Goal: Information Seeking & Learning: Learn about a topic

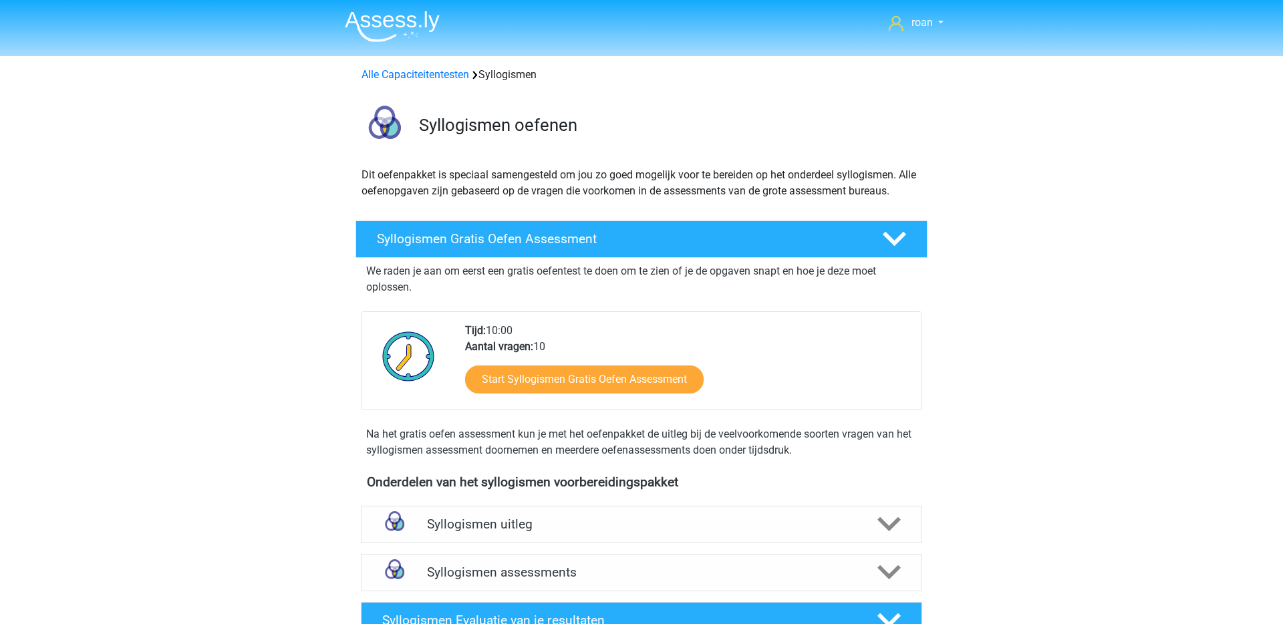
scroll to position [190, 0]
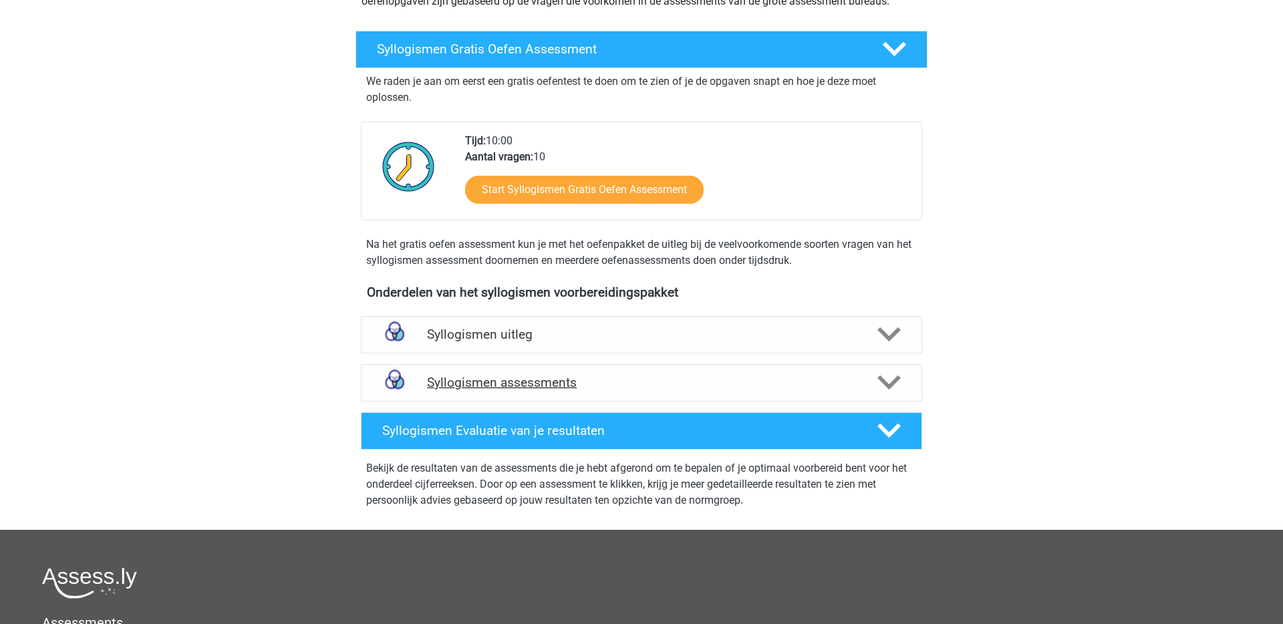
click at [495, 383] on h4 "Syllogismen assessments" at bounding box center [641, 382] width 429 height 15
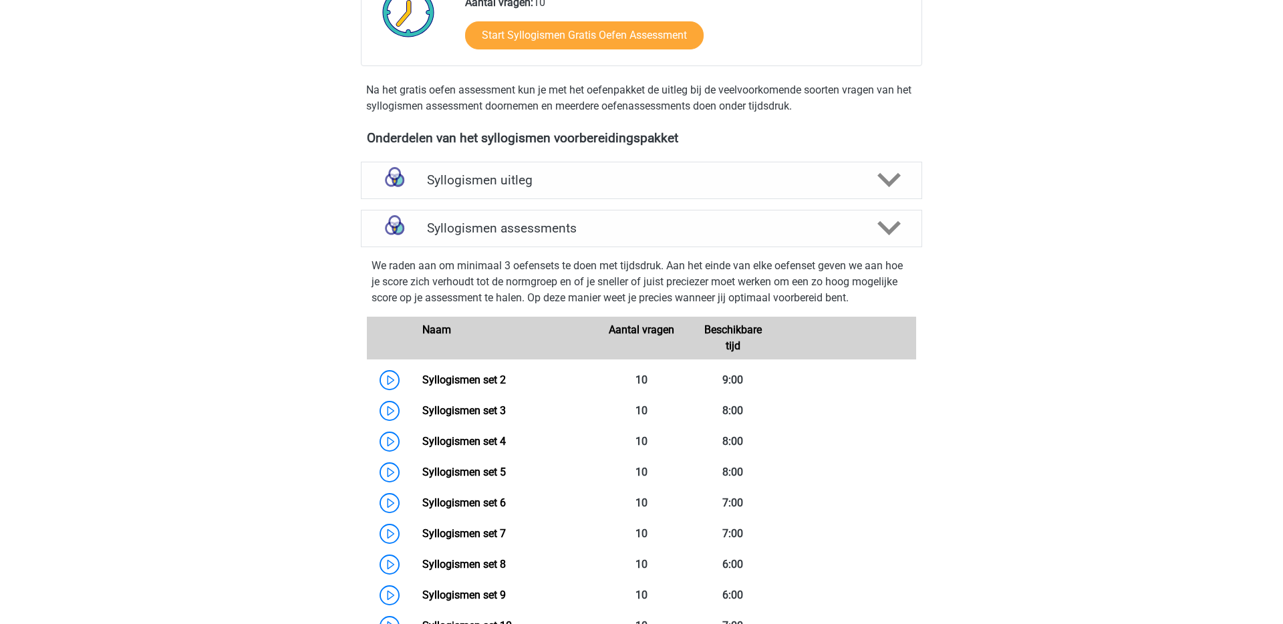
scroll to position [344, 0]
click at [424, 378] on link "Syllogismen set 2" at bounding box center [464, 380] width 84 height 13
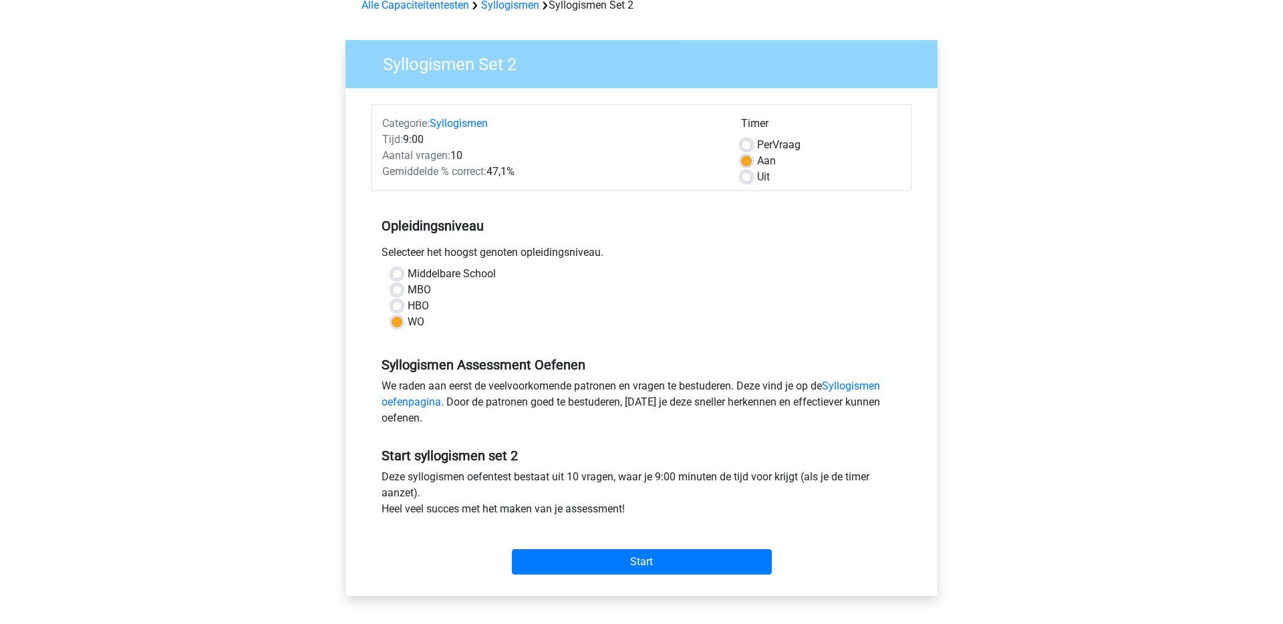
scroll to position [70, 0]
click at [684, 567] on input "Start" at bounding box center [642, 561] width 260 height 25
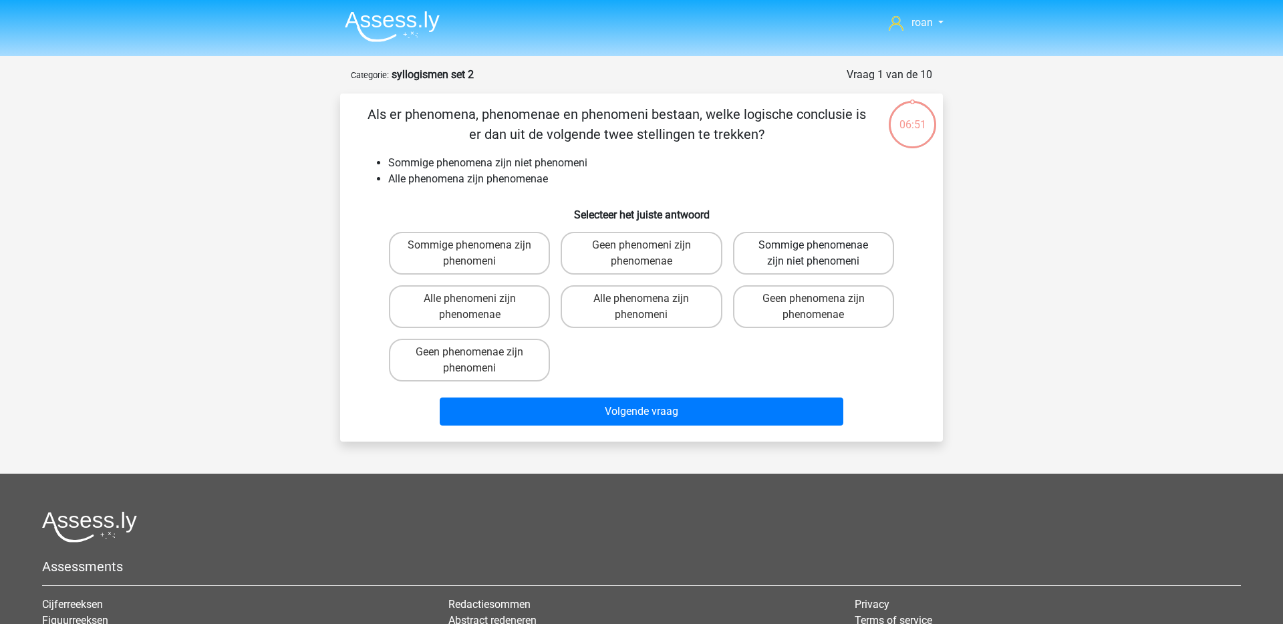
click at [823, 256] on label "Sommige phenomenae zijn niet phenomeni" at bounding box center [813, 253] width 161 height 43
click at [822, 254] on input "Sommige phenomenae zijn niet phenomeni" at bounding box center [817, 249] width 9 height 9
radio input "true"
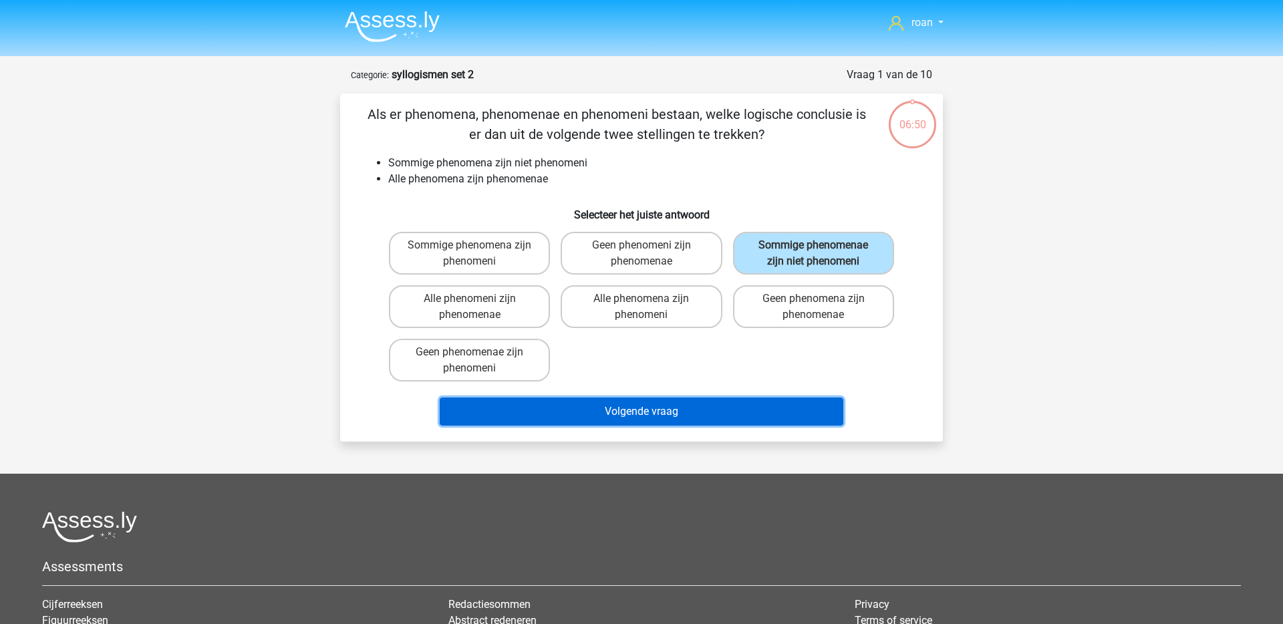
click at [618, 420] on button "Volgende vraag" at bounding box center [642, 412] width 404 height 28
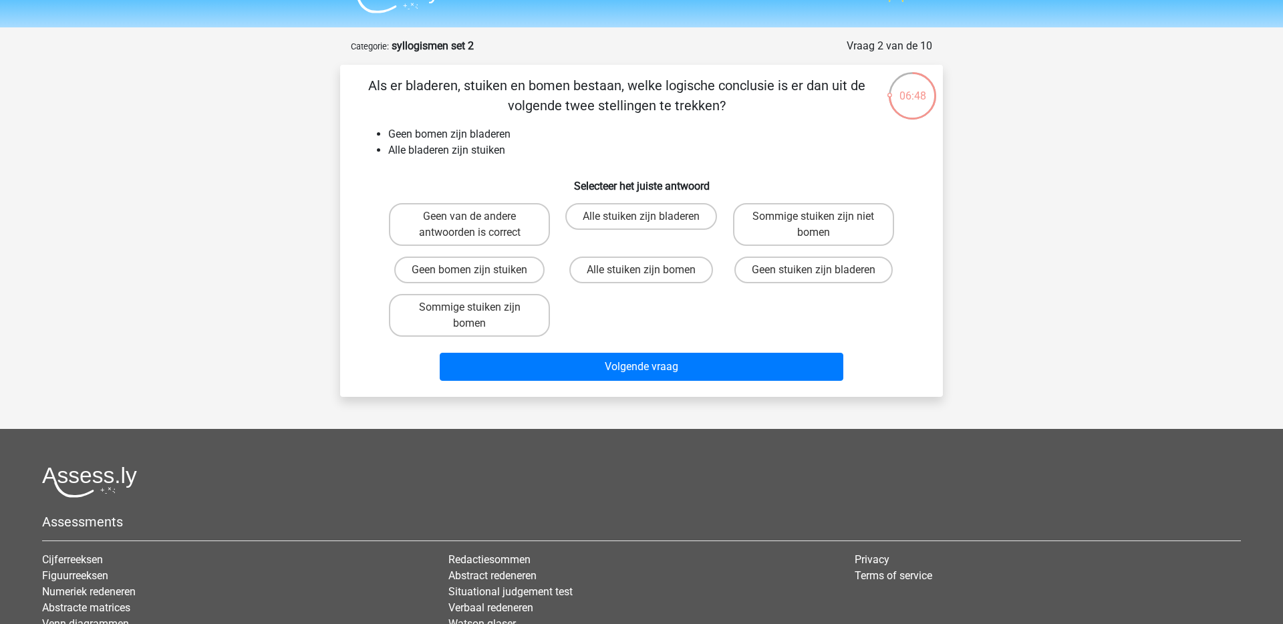
scroll to position [27, 0]
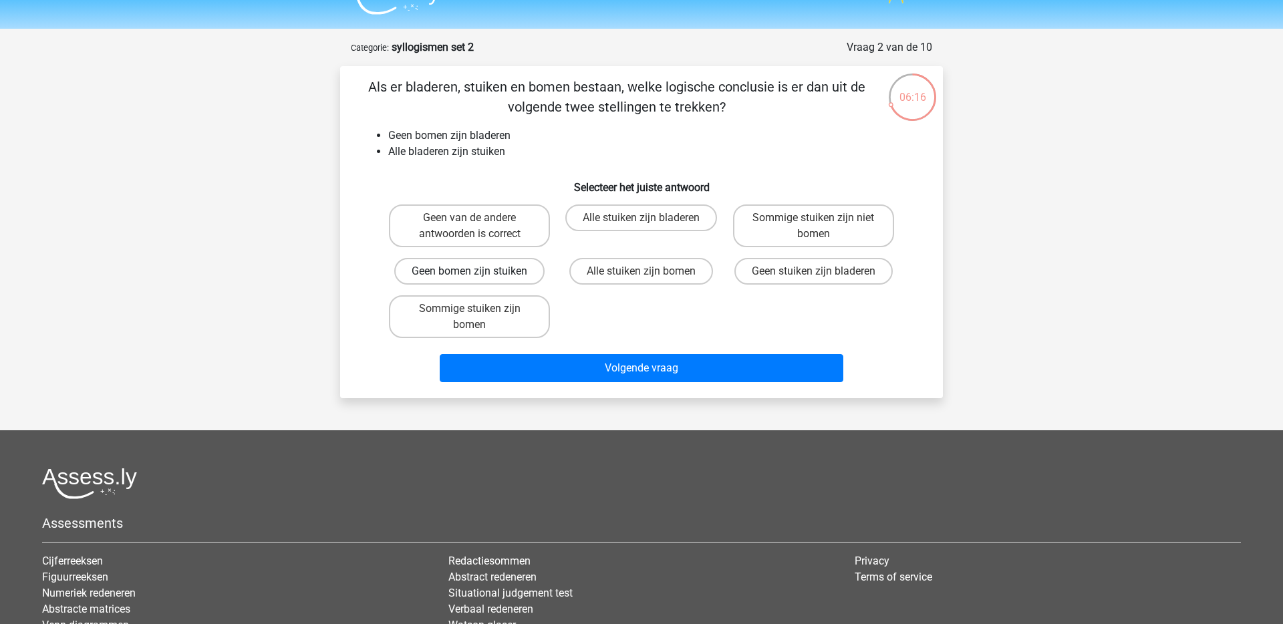
click at [521, 276] on label "Geen bomen zijn stuiken" at bounding box center [469, 271] width 150 height 27
click at [479, 276] on input "Geen bomen zijn stuiken" at bounding box center [474, 275] width 9 height 9
radio input "true"
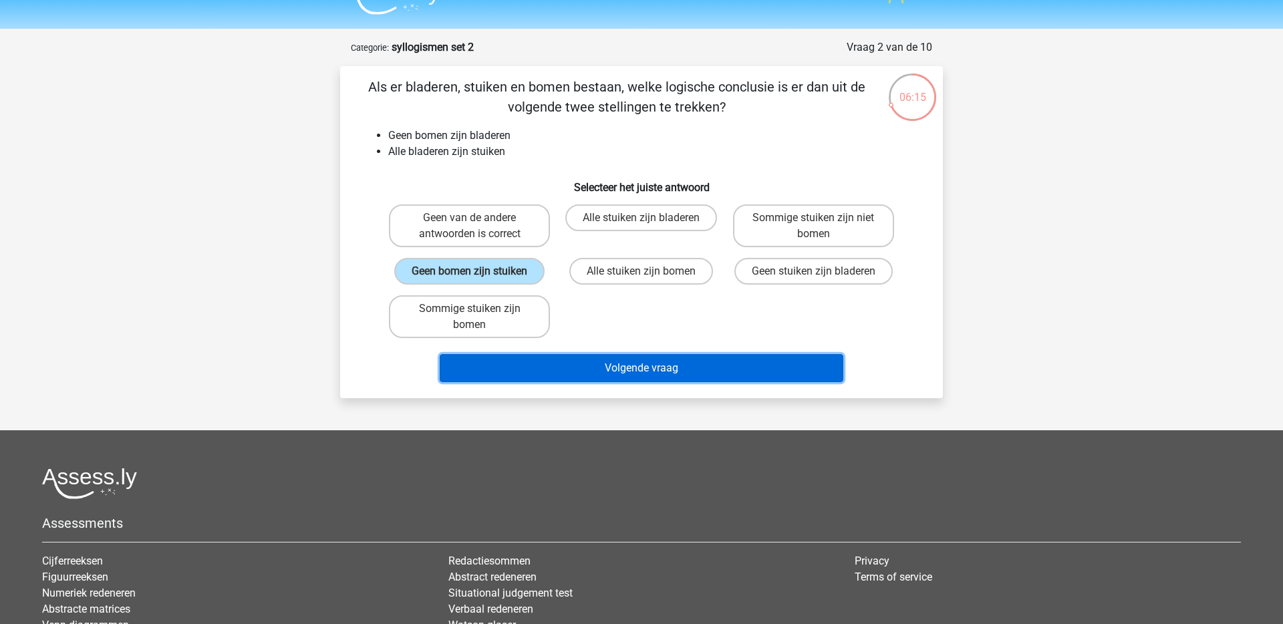
click at [568, 370] on button "Volgende vraag" at bounding box center [642, 368] width 404 height 28
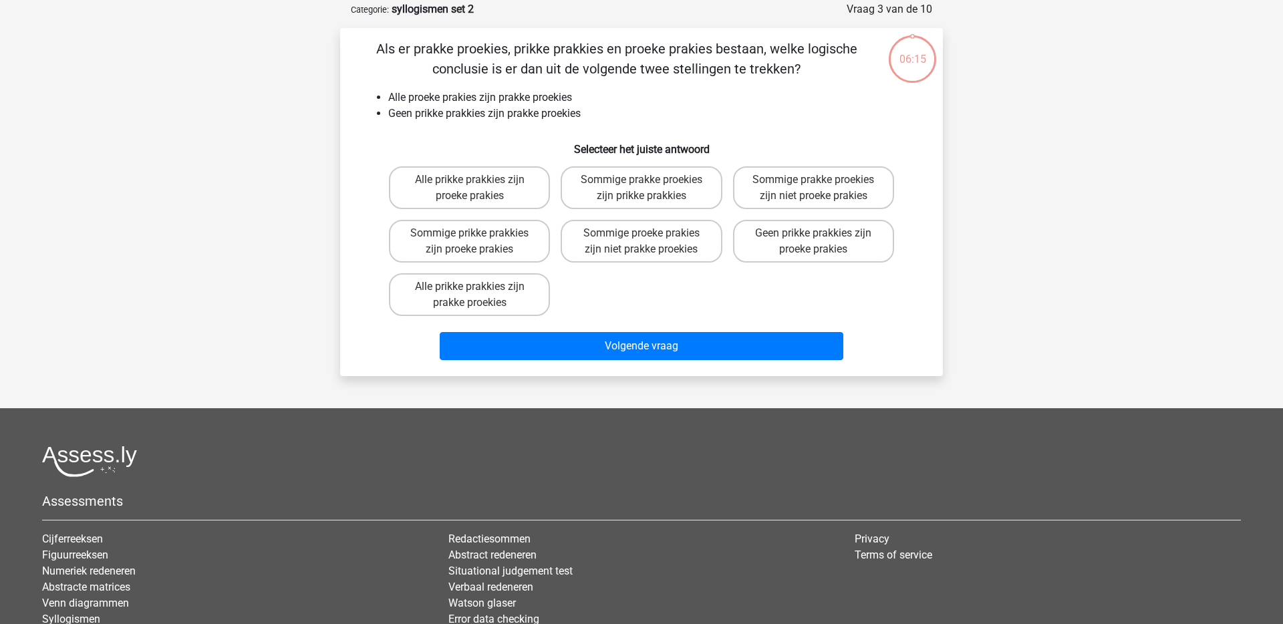
scroll to position [67, 0]
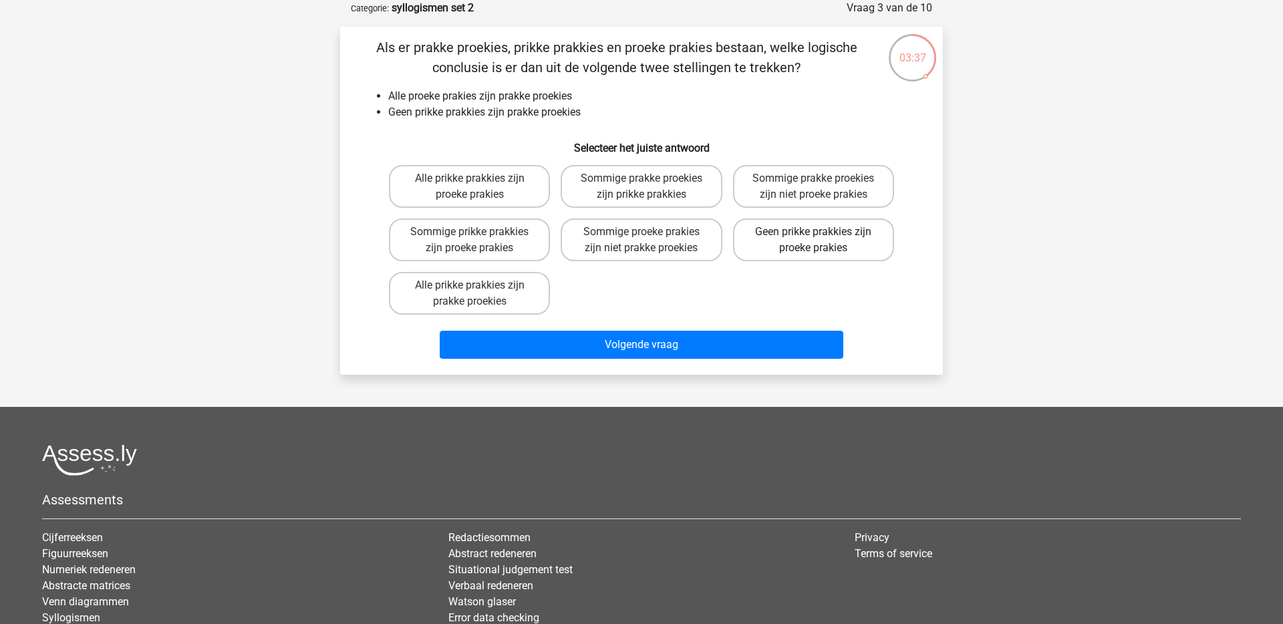
click at [761, 249] on label "Geen prikke prakkies zijn proeke prakies" at bounding box center [813, 240] width 161 height 43
click at [813, 241] on input "Geen prikke prakkies zijn proeke prakies" at bounding box center [817, 236] width 9 height 9
radio input "true"
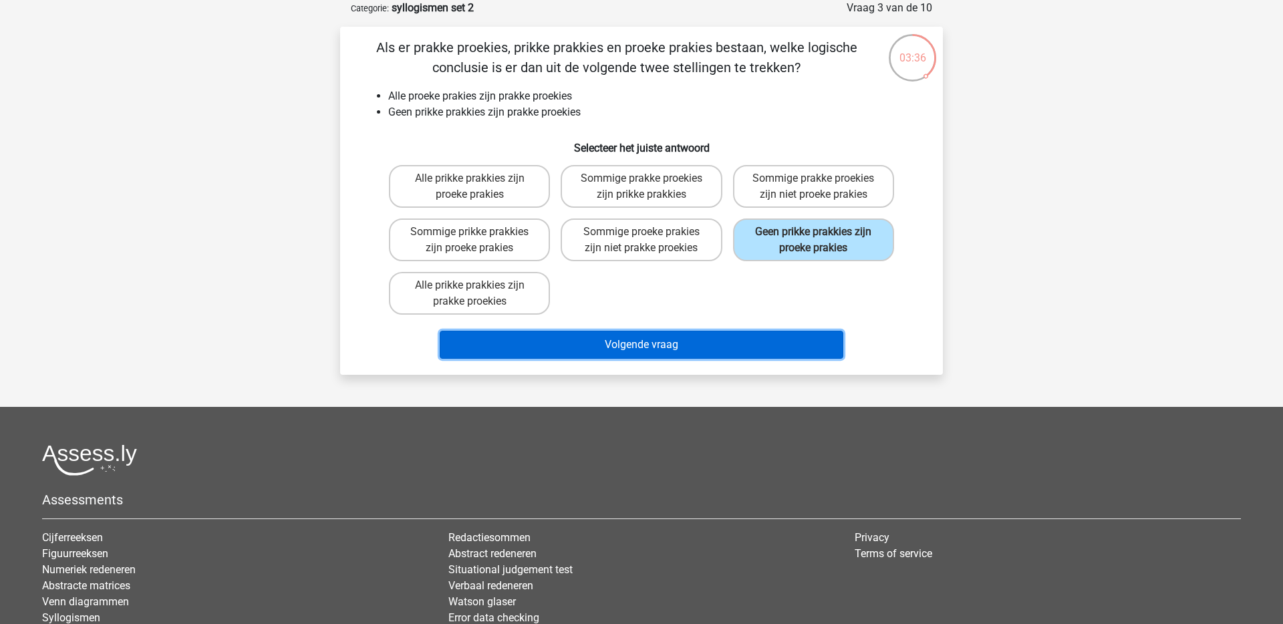
click at [704, 349] on button "Volgende vraag" at bounding box center [642, 345] width 404 height 28
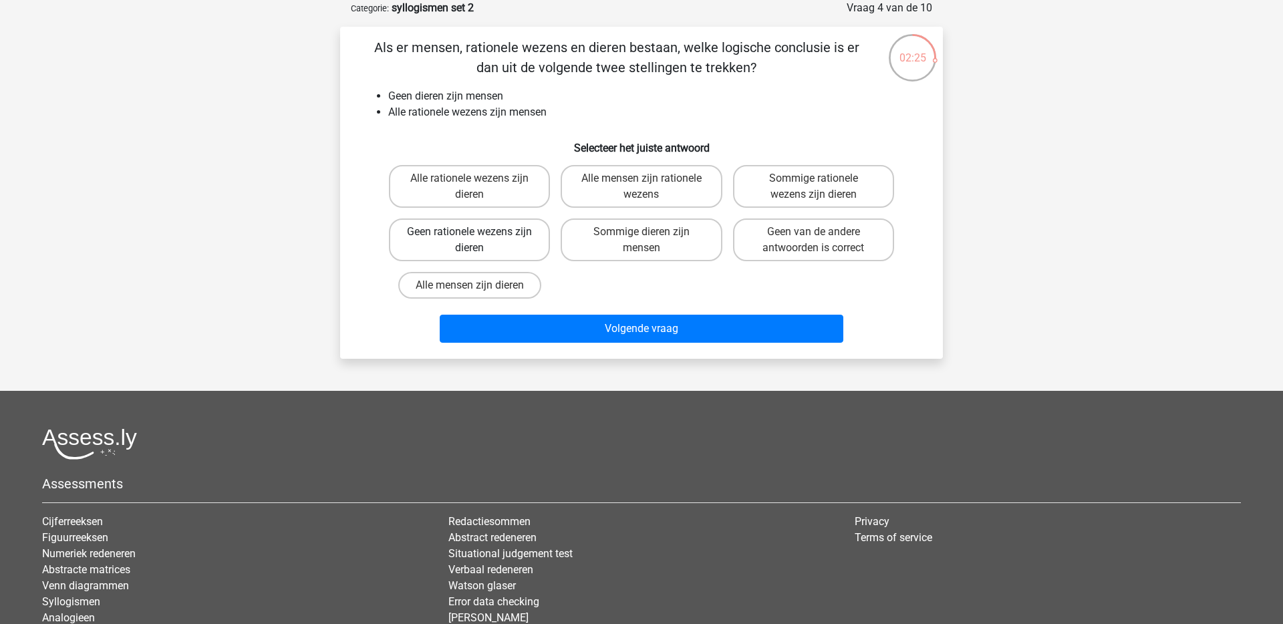
click at [489, 252] on label "Geen rationele wezens zijn dieren" at bounding box center [469, 240] width 161 height 43
click at [479, 241] on input "Geen rationele wezens zijn dieren" at bounding box center [474, 236] width 9 height 9
radio input "true"
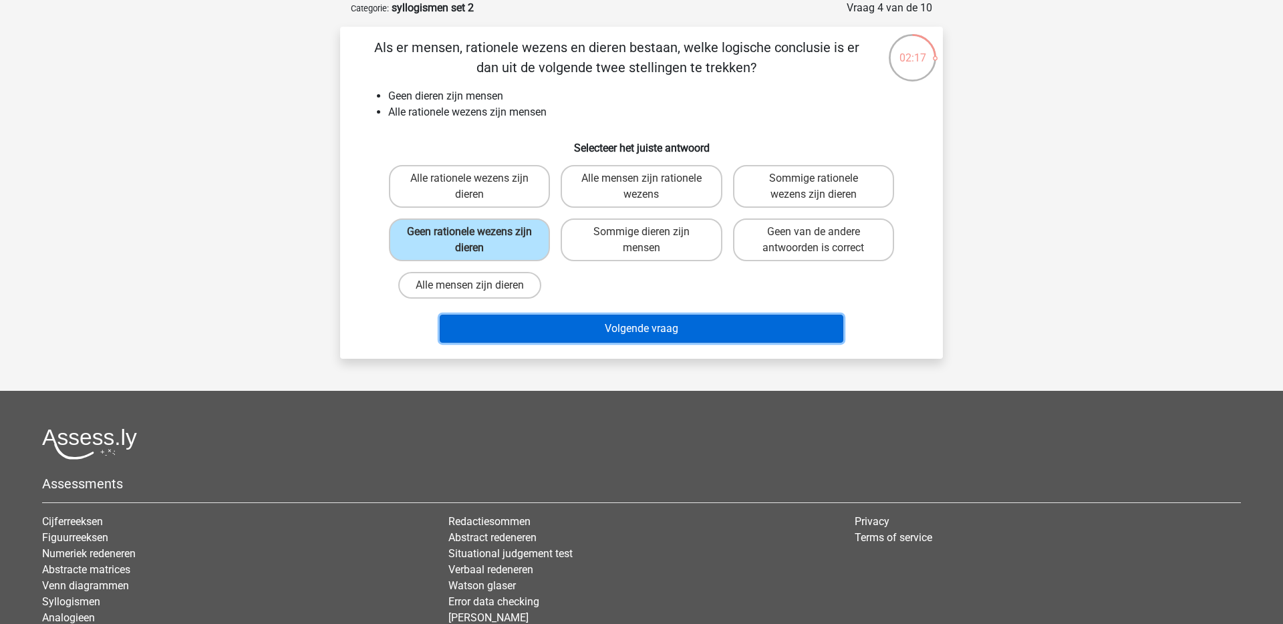
click at [575, 333] on button "Volgende vraag" at bounding box center [642, 329] width 404 height 28
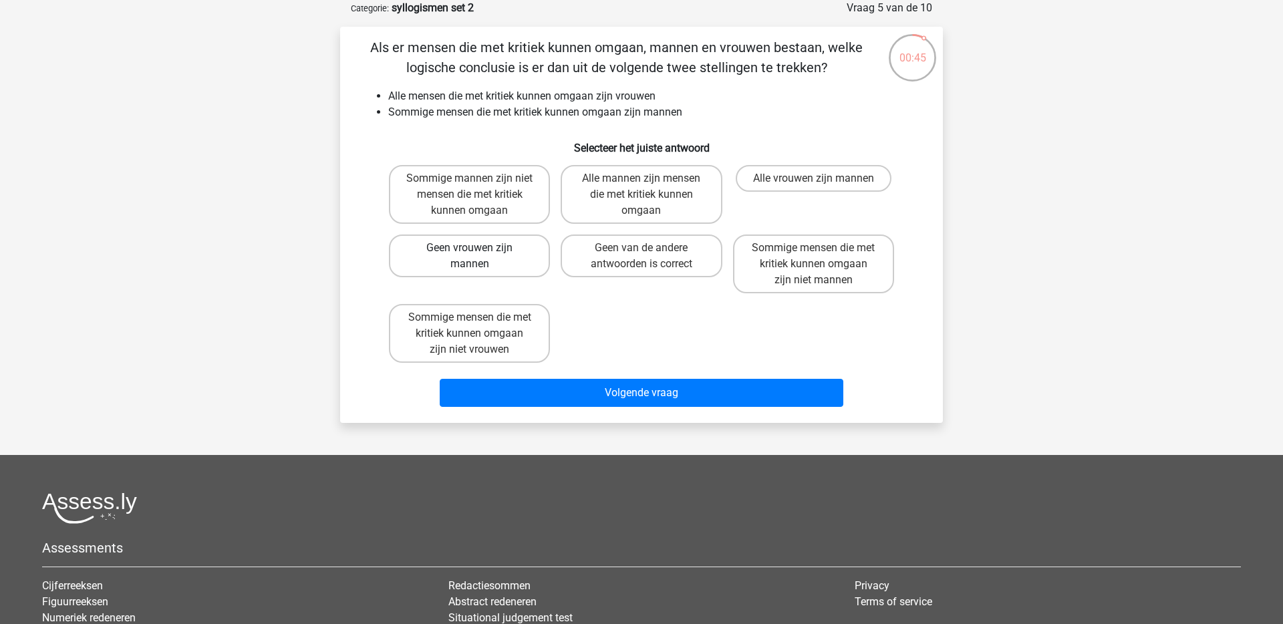
click at [494, 253] on label "Geen vrouwen zijn mannen" at bounding box center [469, 256] width 161 height 43
click at [479, 253] on input "Geen vrouwen zijn mannen" at bounding box center [474, 252] width 9 height 9
radio input "true"
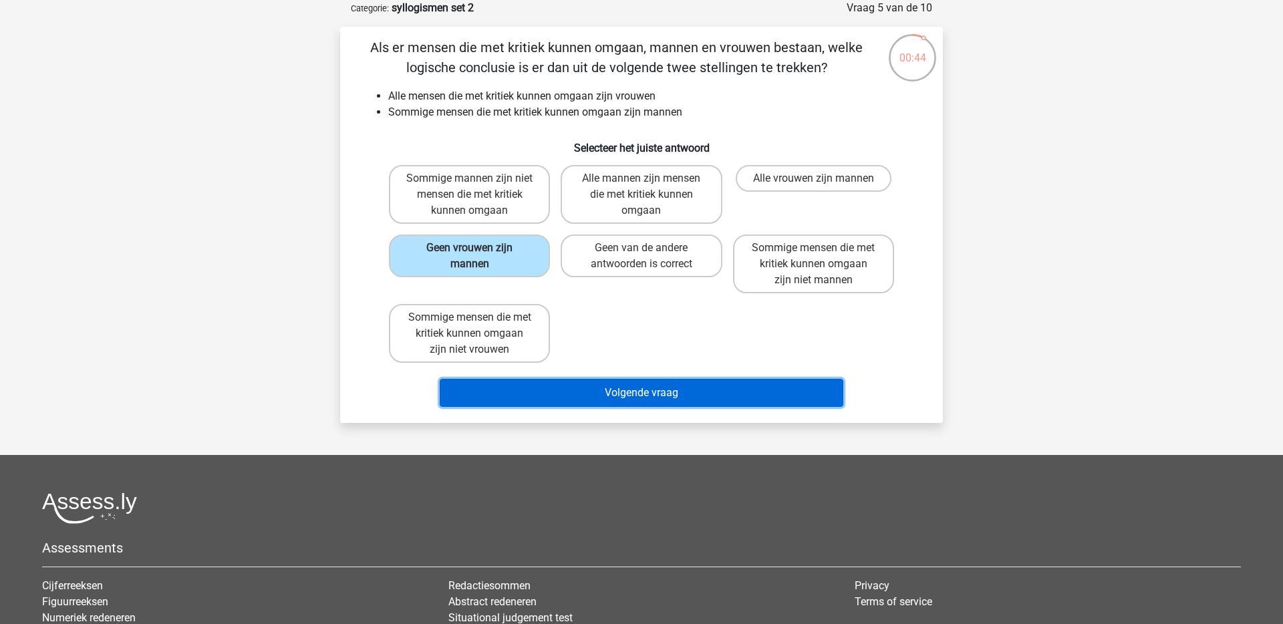
click at [632, 389] on button "Volgende vraag" at bounding box center [642, 393] width 404 height 28
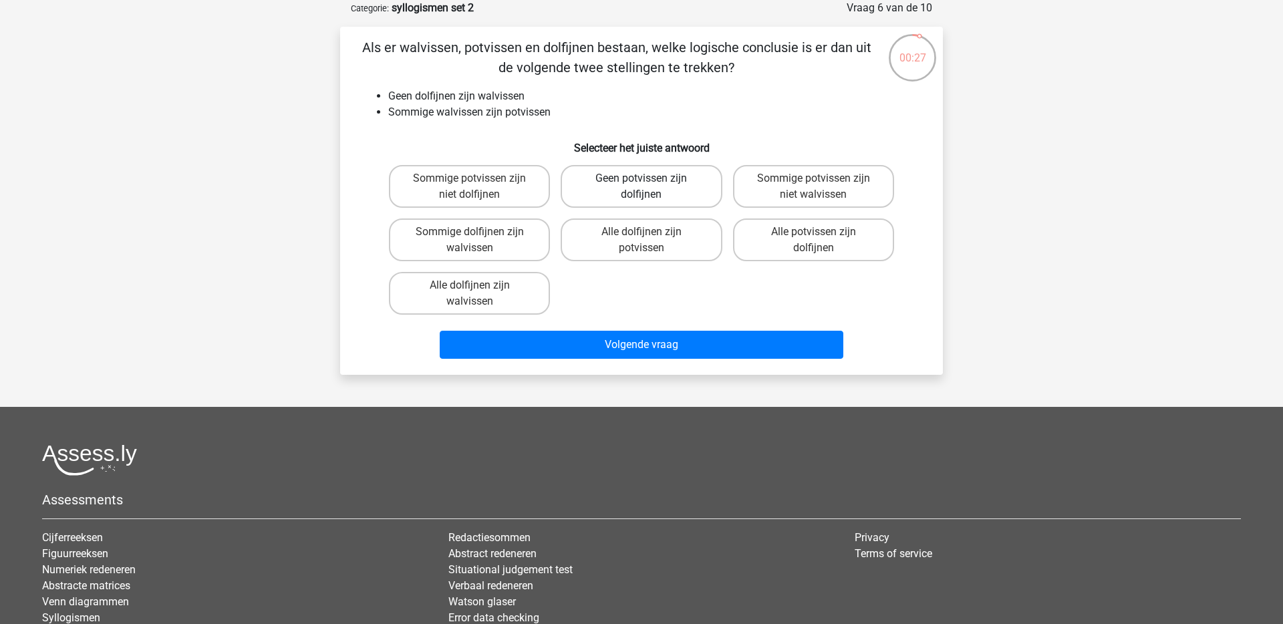
click at [666, 192] on label "Geen potvissen zijn dolfijnen" at bounding box center [641, 186] width 161 height 43
click at [650, 187] on input "Geen potvissen zijn dolfijnen" at bounding box center [646, 182] width 9 height 9
radio input "true"
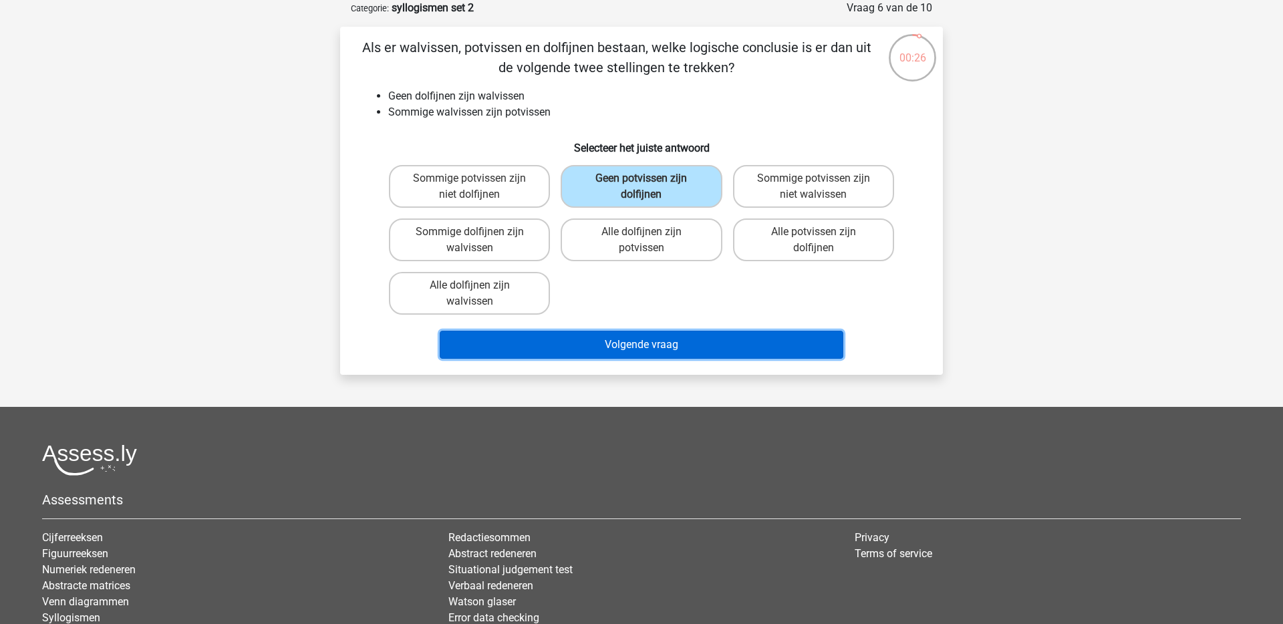
click at [658, 341] on button "Volgende vraag" at bounding box center [642, 345] width 404 height 28
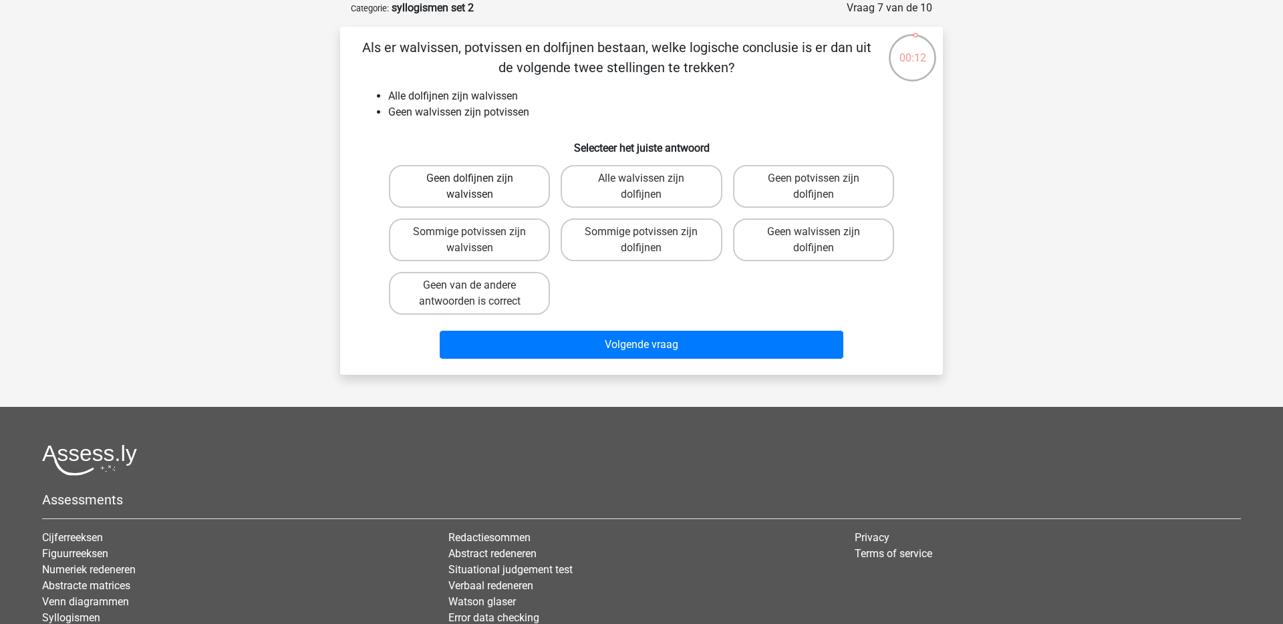
click at [497, 196] on label "Geen dolfijnen zijn walvissen" at bounding box center [469, 186] width 161 height 43
click at [479, 187] on input "Geen dolfijnen zijn walvissen" at bounding box center [474, 182] width 9 height 9
radio input "true"
click at [786, 197] on label "Geen potvissen zijn dolfijnen" at bounding box center [813, 186] width 161 height 43
click at [813, 187] on input "Geen potvissen zijn dolfijnen" at bounding box center [817, 182] width 9 height 9
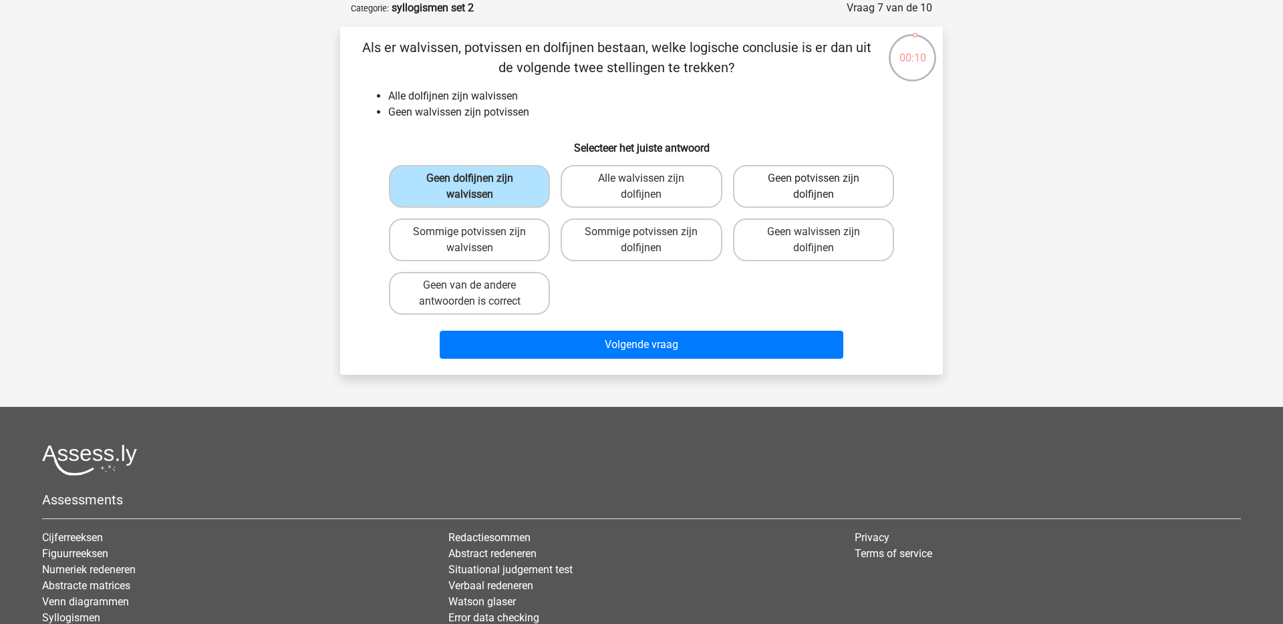
radio input "true"
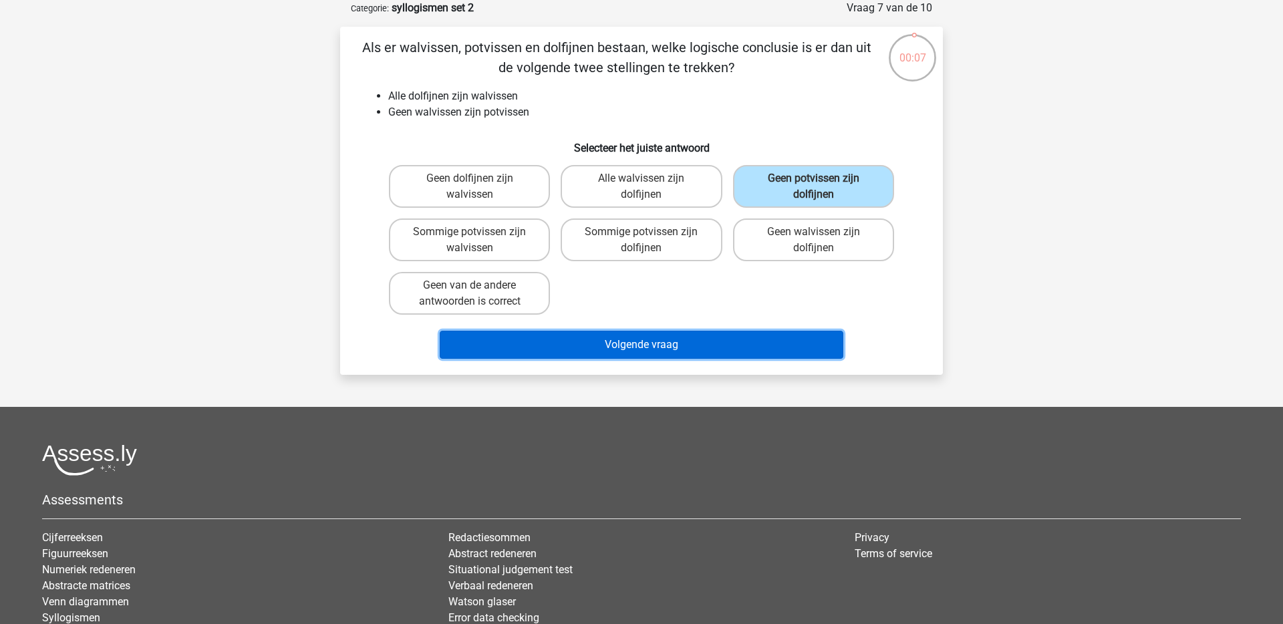
click at [665, 336] on button "Volgende vraag" at bounding box center [642, 345] width 404 height 28
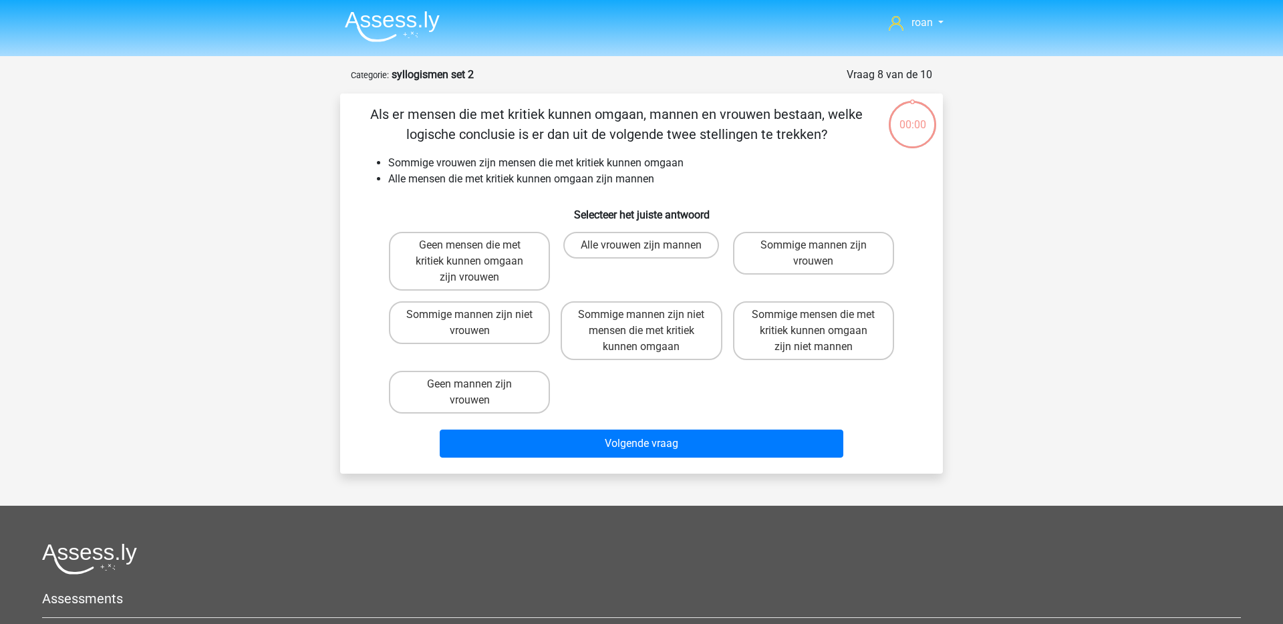
scroll to position [67, 0]
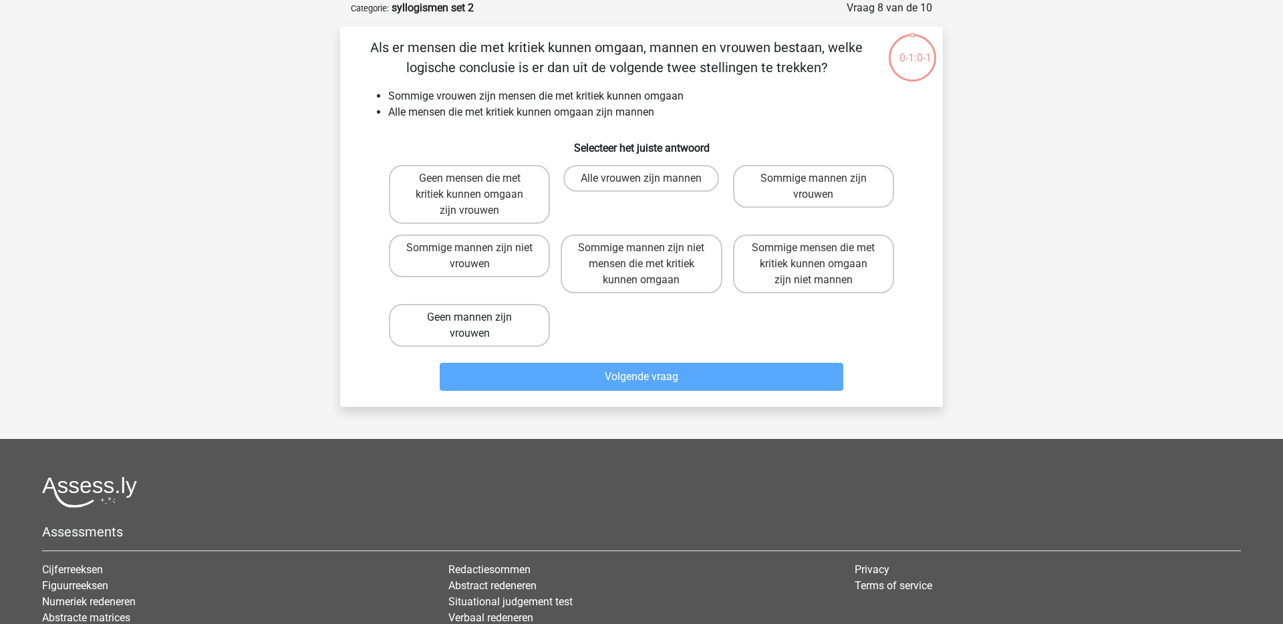
click at [514, 334] on label "Geen mannen zijn vrouwen" at bounding box center [469, 325] width 161 height 43
click at [479, 326] on input "Geen mannen zijn vrouwen" at bounding box center [474, 321] width 9 height 9
radio input "true"
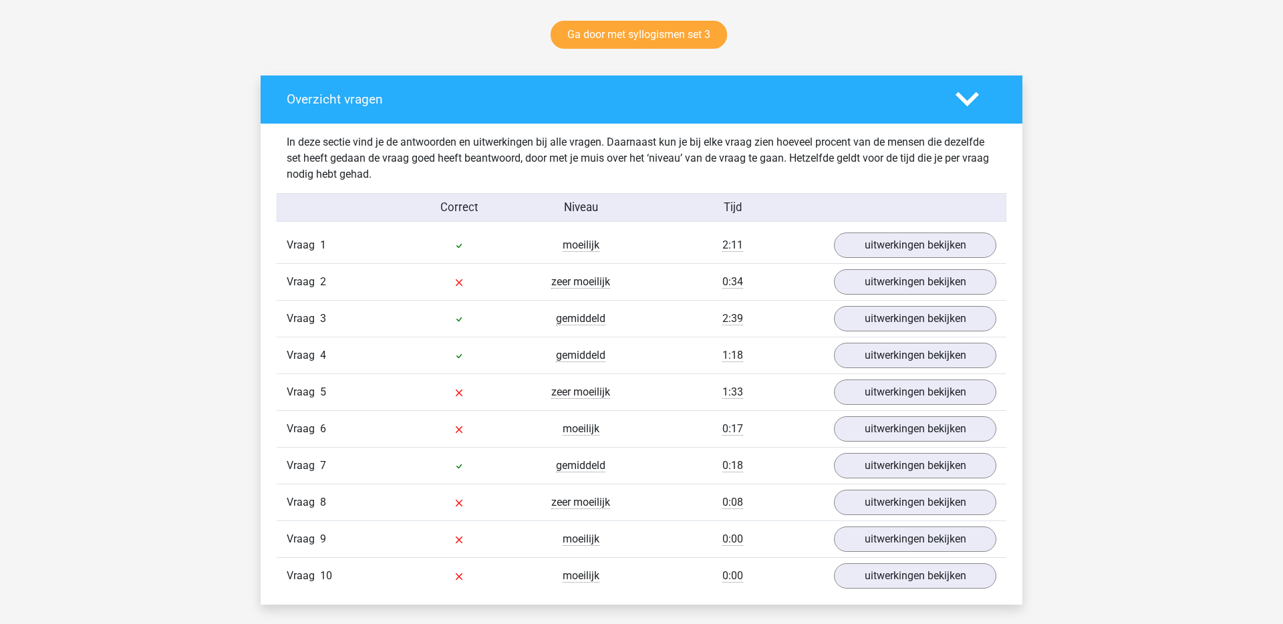
scroll to position [696, 0]
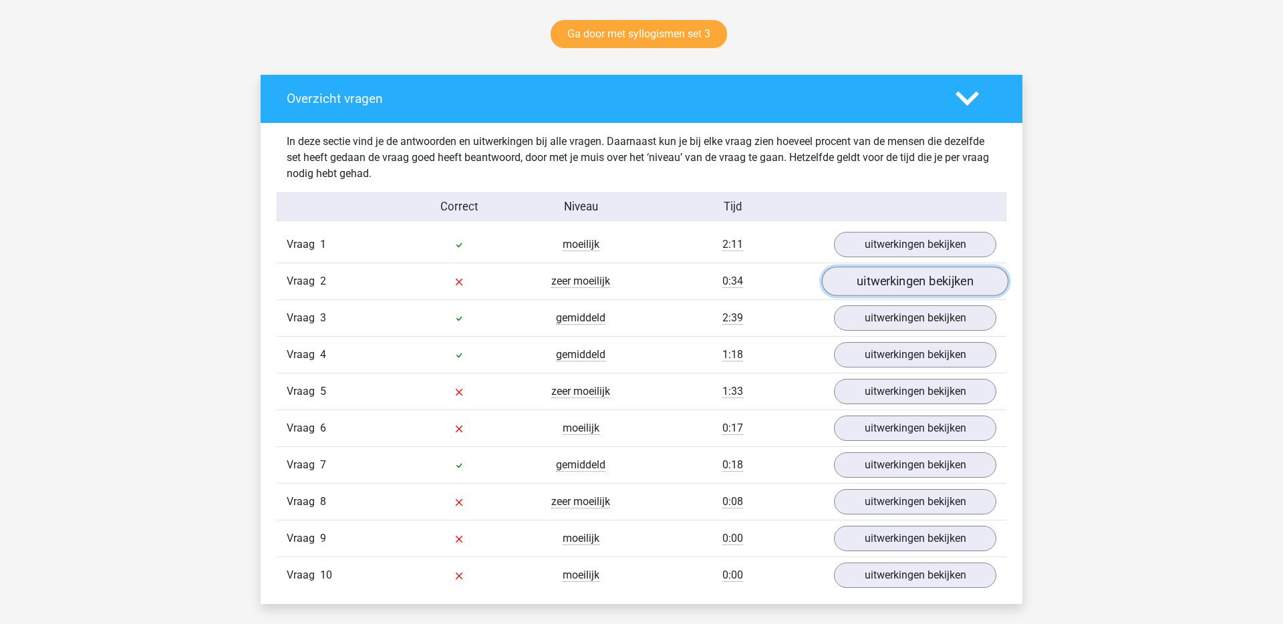
click at [892, 277] on link "uitwerkingen bekijken" at bounding box center [915, 281] width 186 height 29
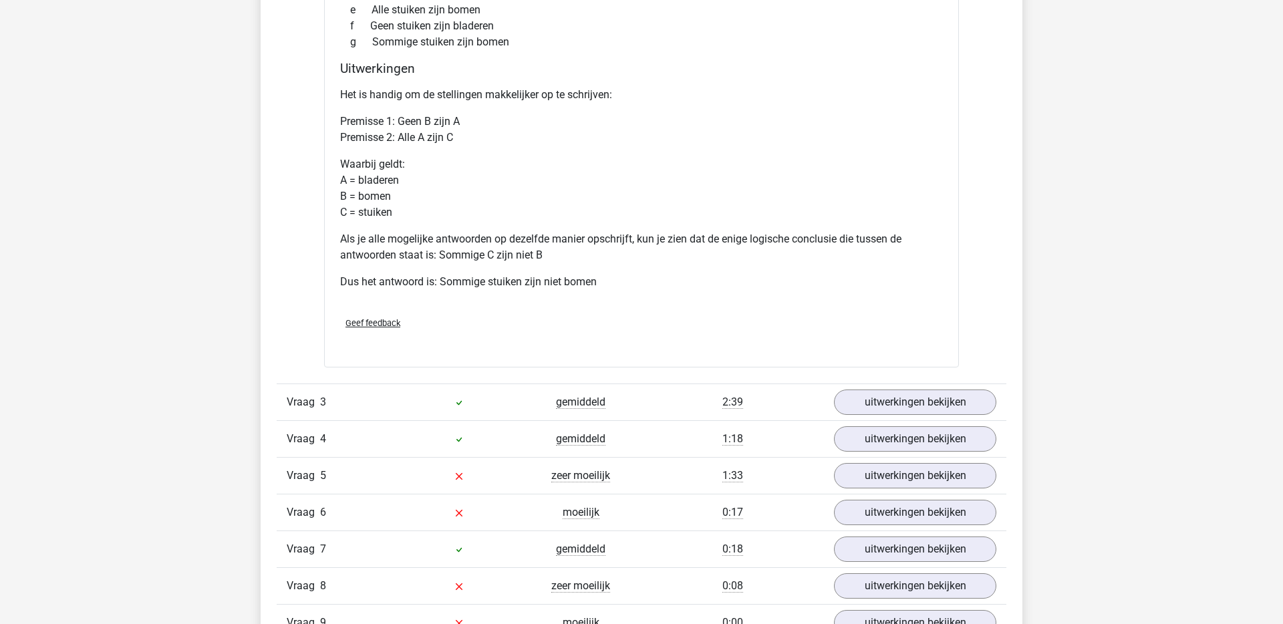
scroll to position [1202, 0]
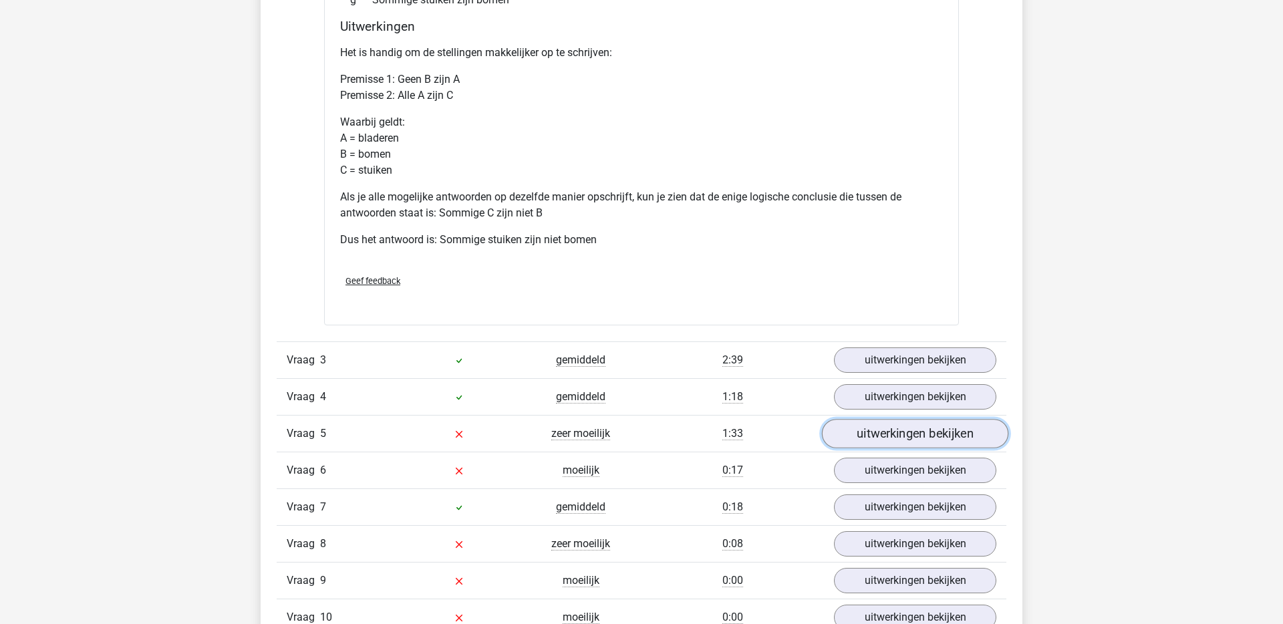
click at [872, 430] on link "uitwerkingen bekijken" at bounding box center [915, 433] width 186 height 29
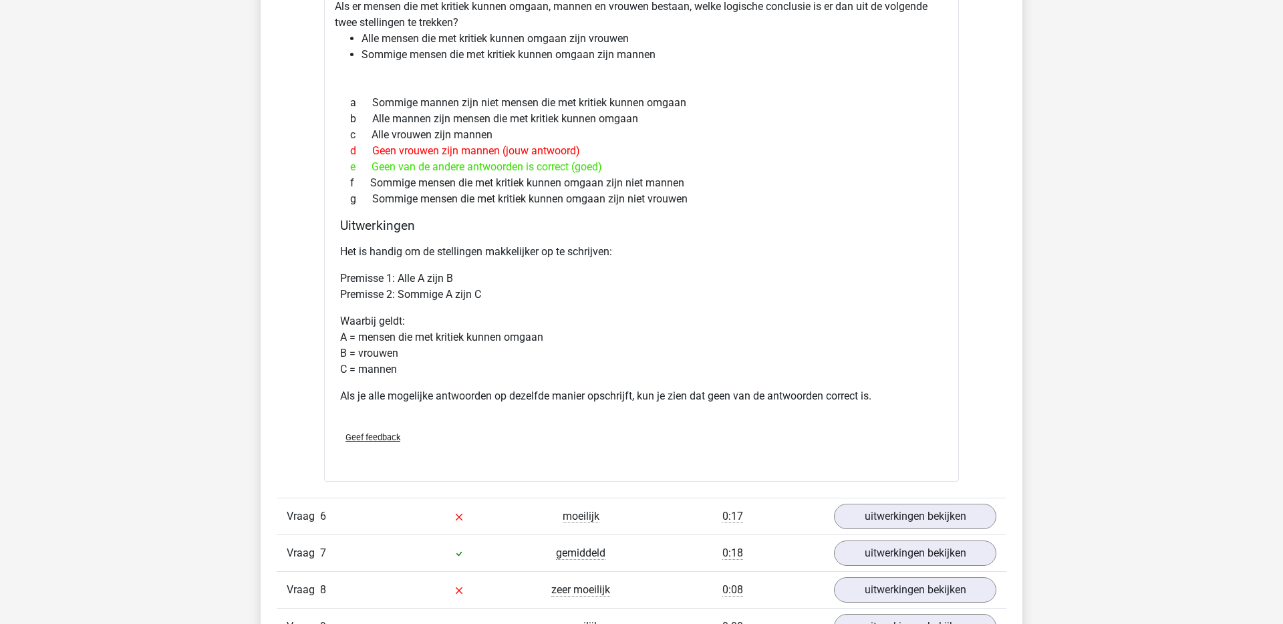
scroll to position [1694, 0]
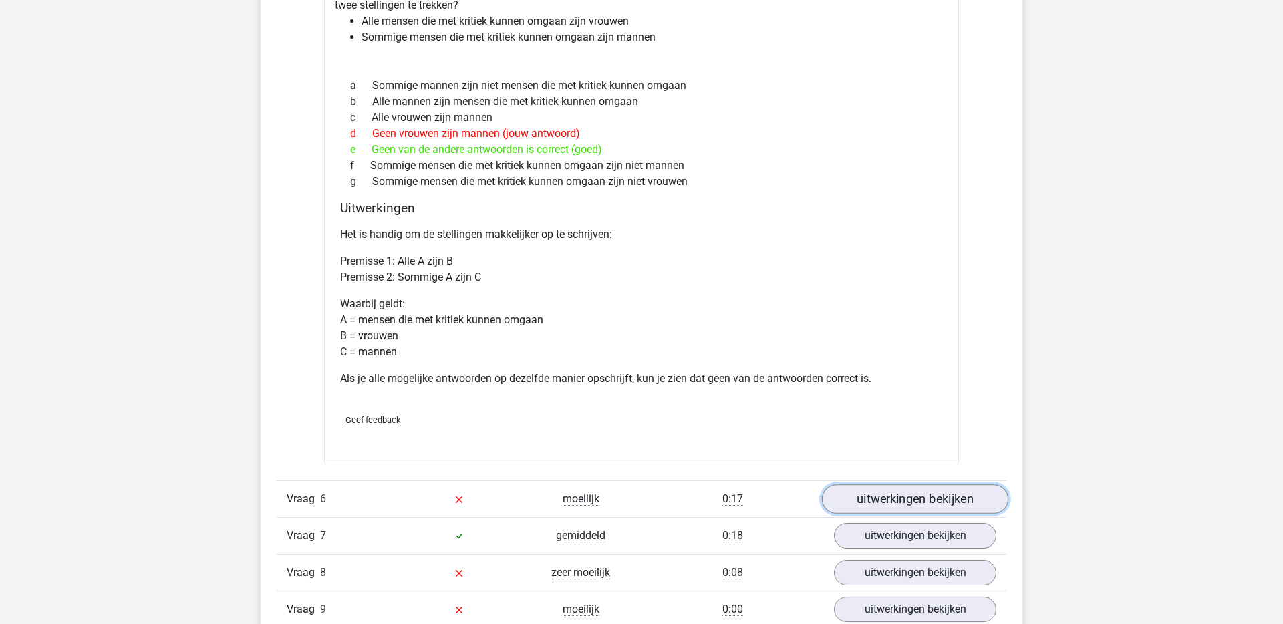
click at [960, 494] on link "uitwerkingen bekijken" at bounding box center [915, 499] width 186 height 29
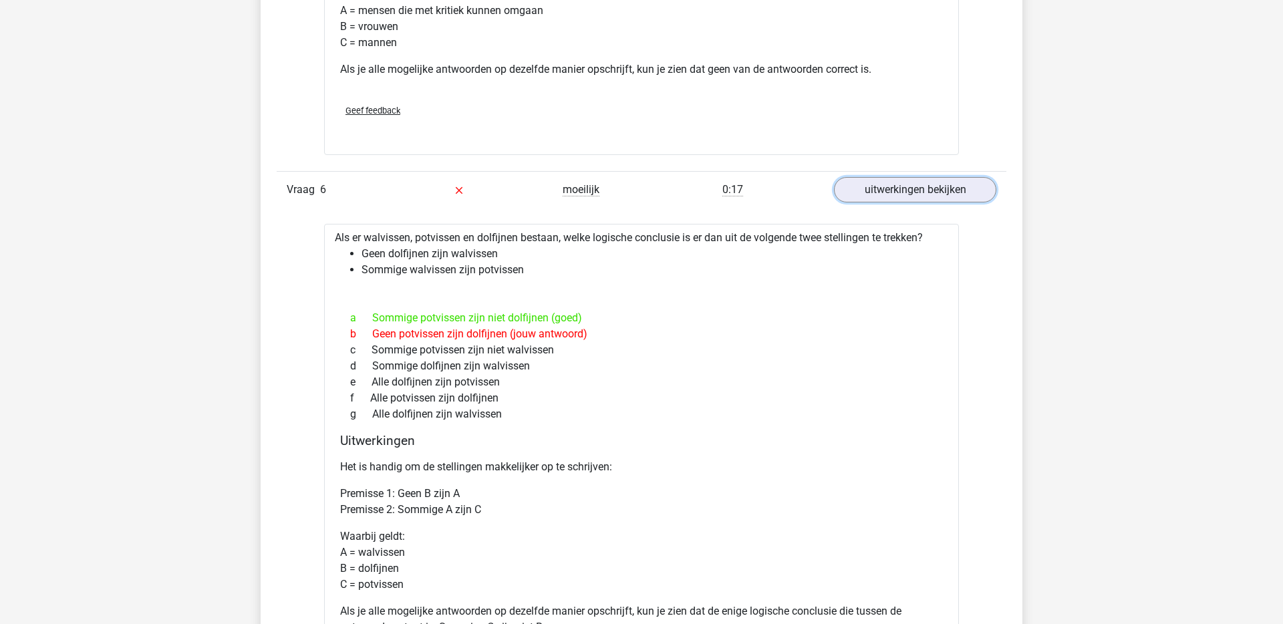
scroll to position [2047, 0]
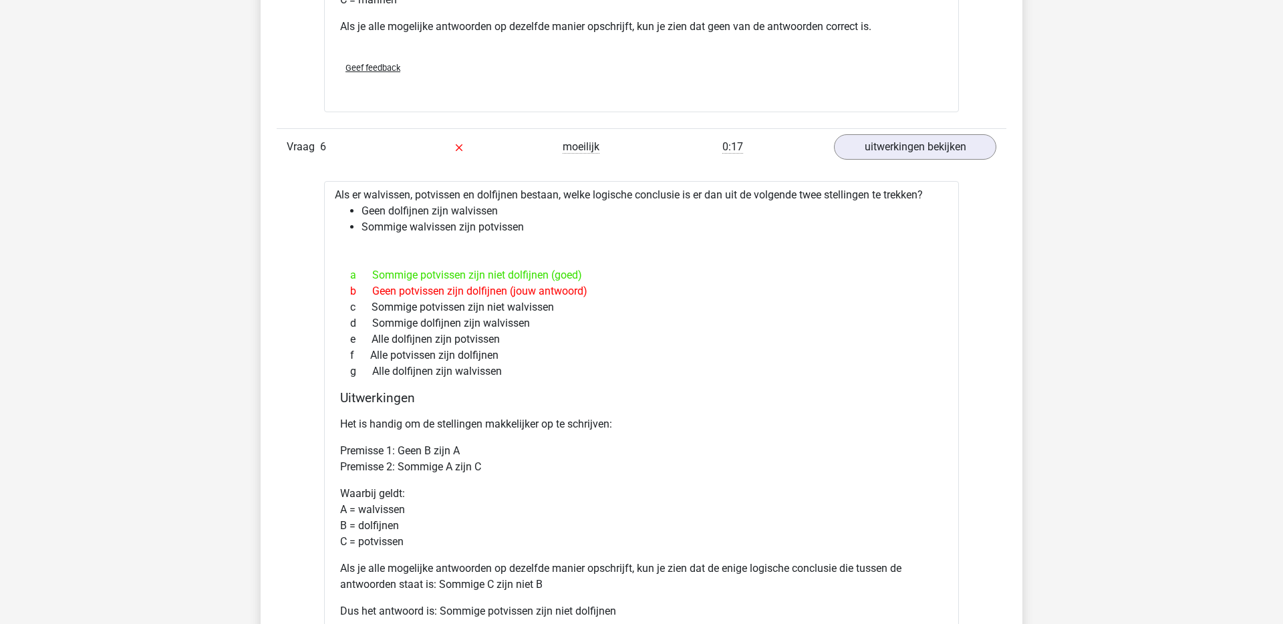
click at [338, 193] on div "Als er walvissen, potvissen en dolfijnen bestaan, welke logische conclusie is e…" at bounding box center [641, 439] width 635 height 516
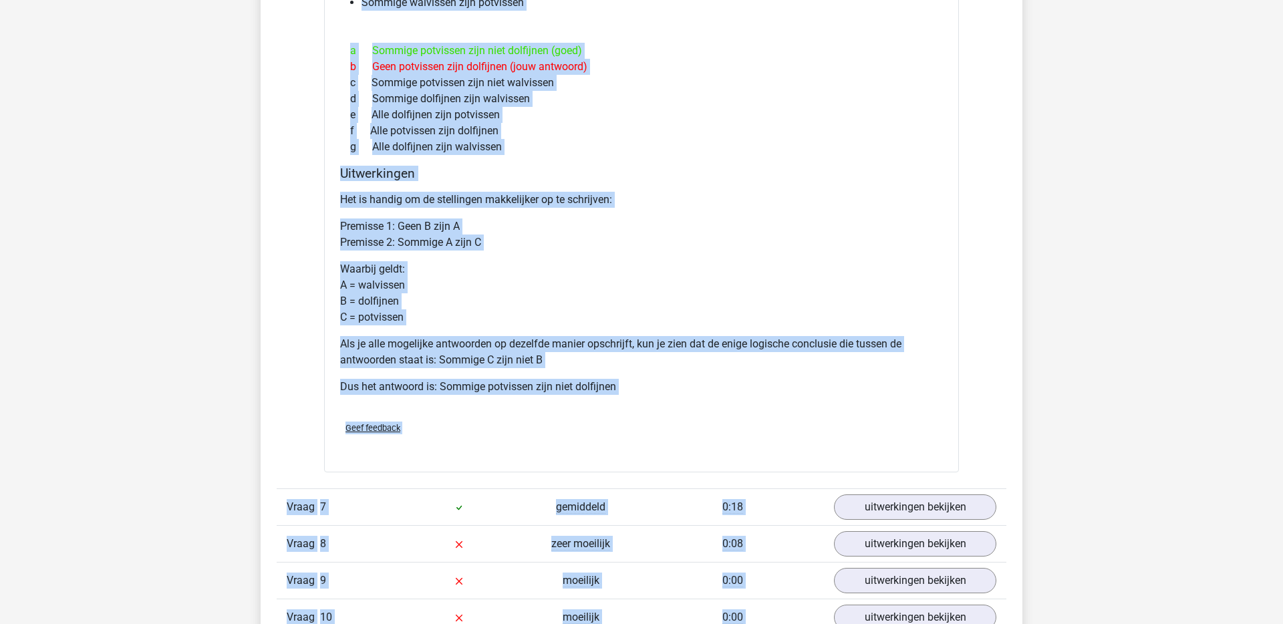
scroll to position [2508, 0]
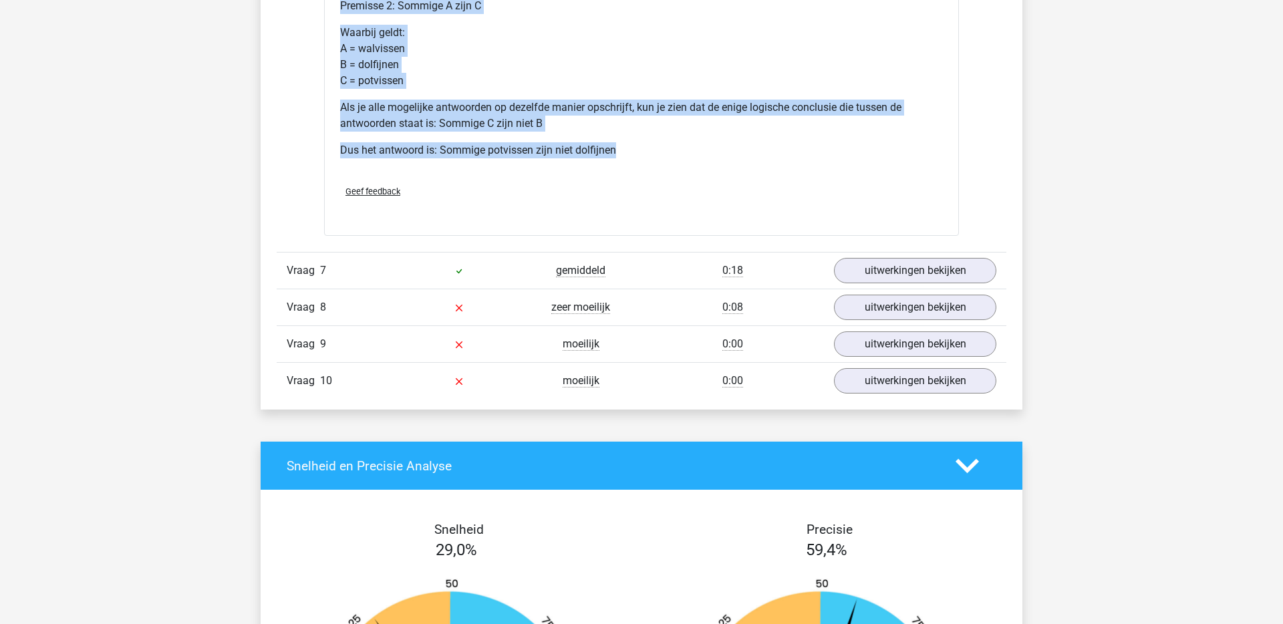
drag, startPoint x: 338, startPoint y: 193, endPoint x: 644, endPoint y: 152, distance: 308.8
copy div "Als er walvissen, potvissen en dolfijnen bestaan, welke logische conclusie is e…"
click at [875, 307] on link "uitwerkingen bekijken" at bounding box center [915, 307] width 186 height 29
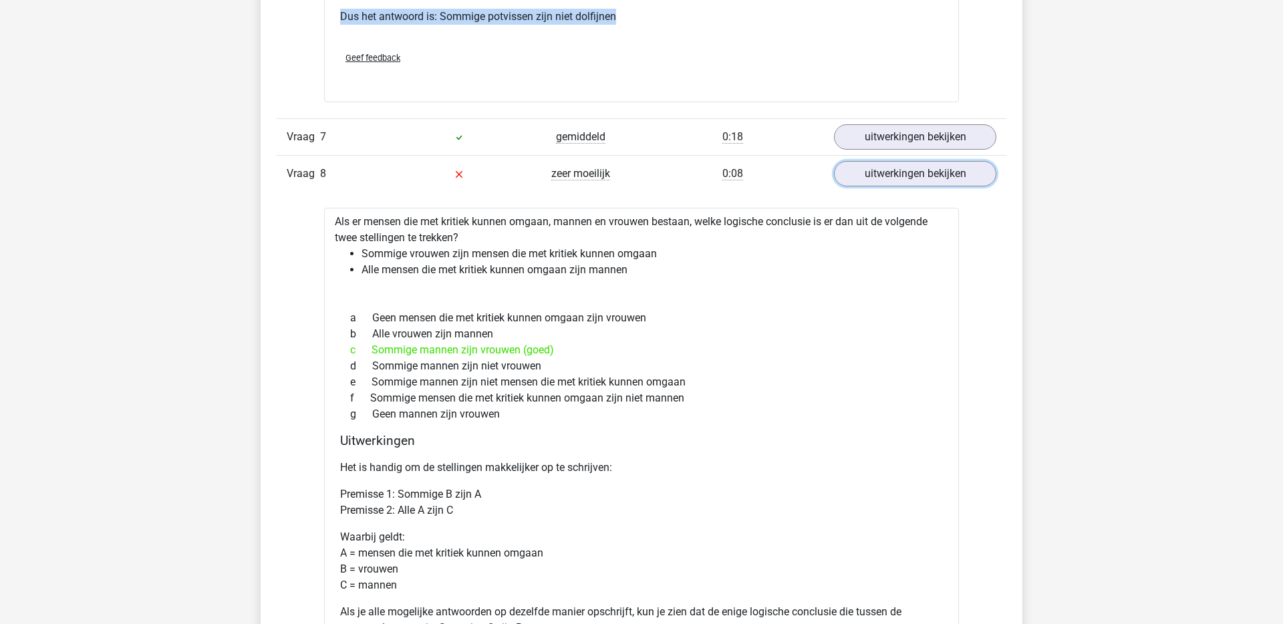
scroll to position [2647, 0]
